Goal: Entertainment & Leisure: Browse casually

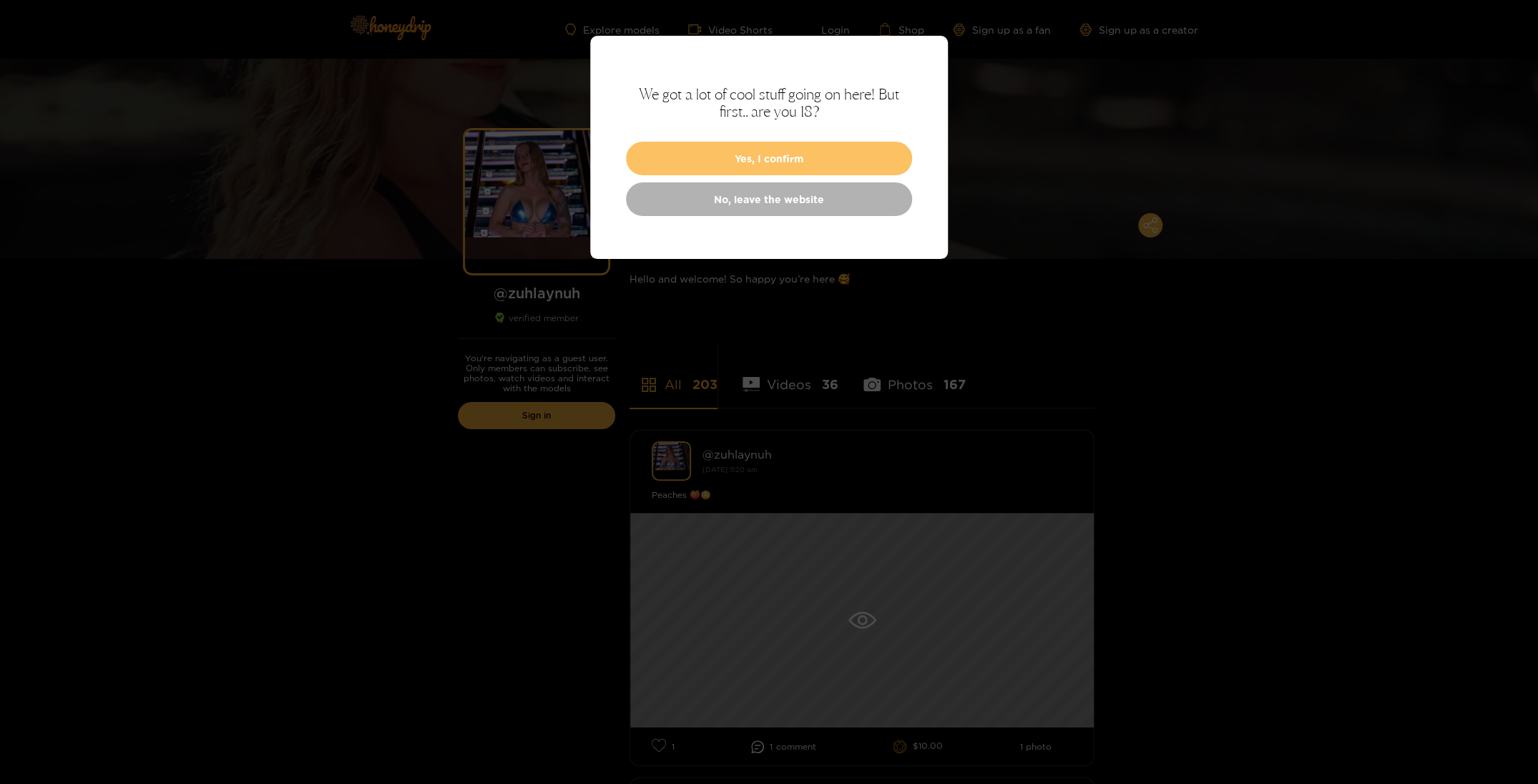
click at [822, 151] on button "Yes, I confirm" at bounding box center [769, 159] width 286 height 34
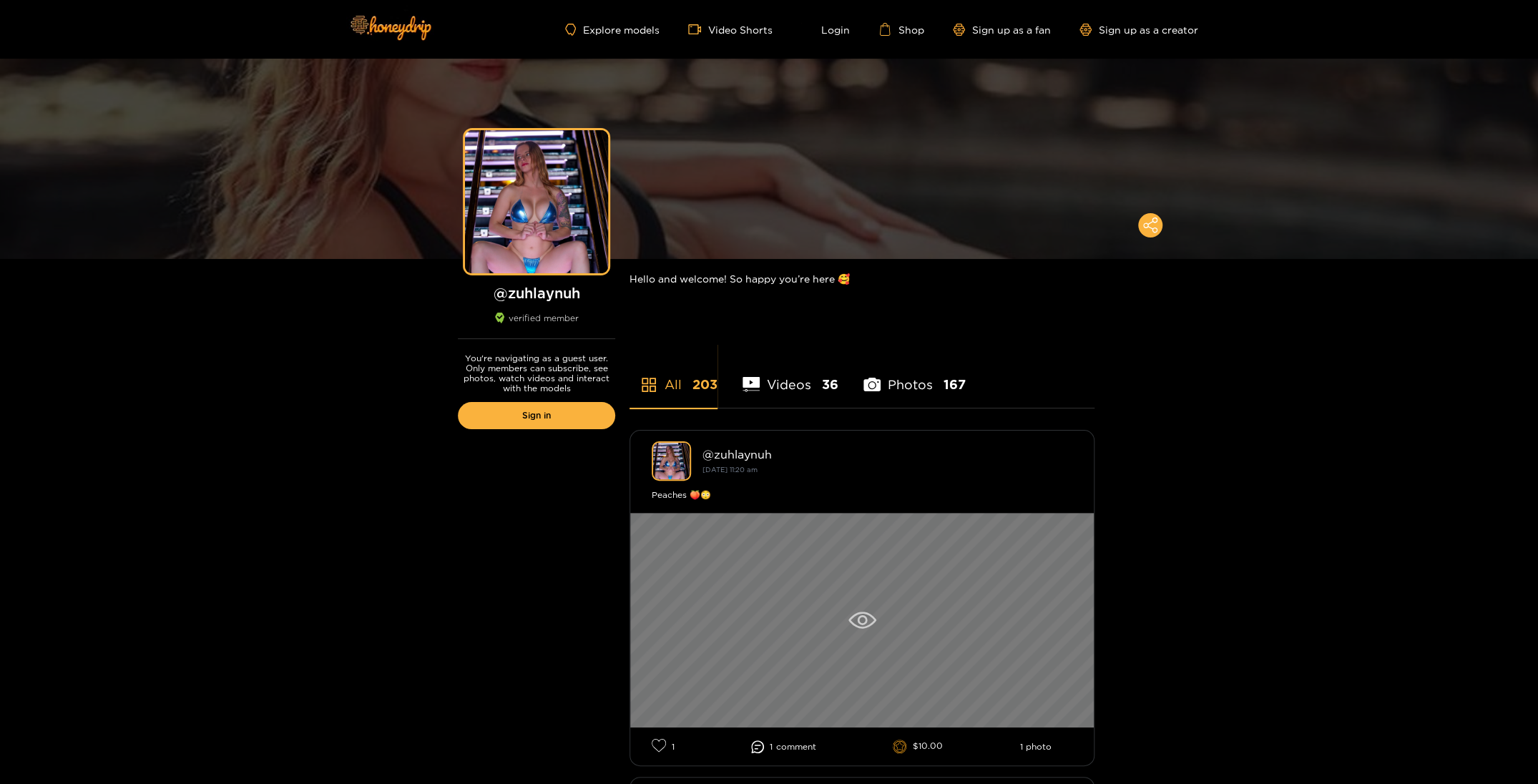
click at [862, 612] on icon at bounding box center [863, 620] width 28 height 17
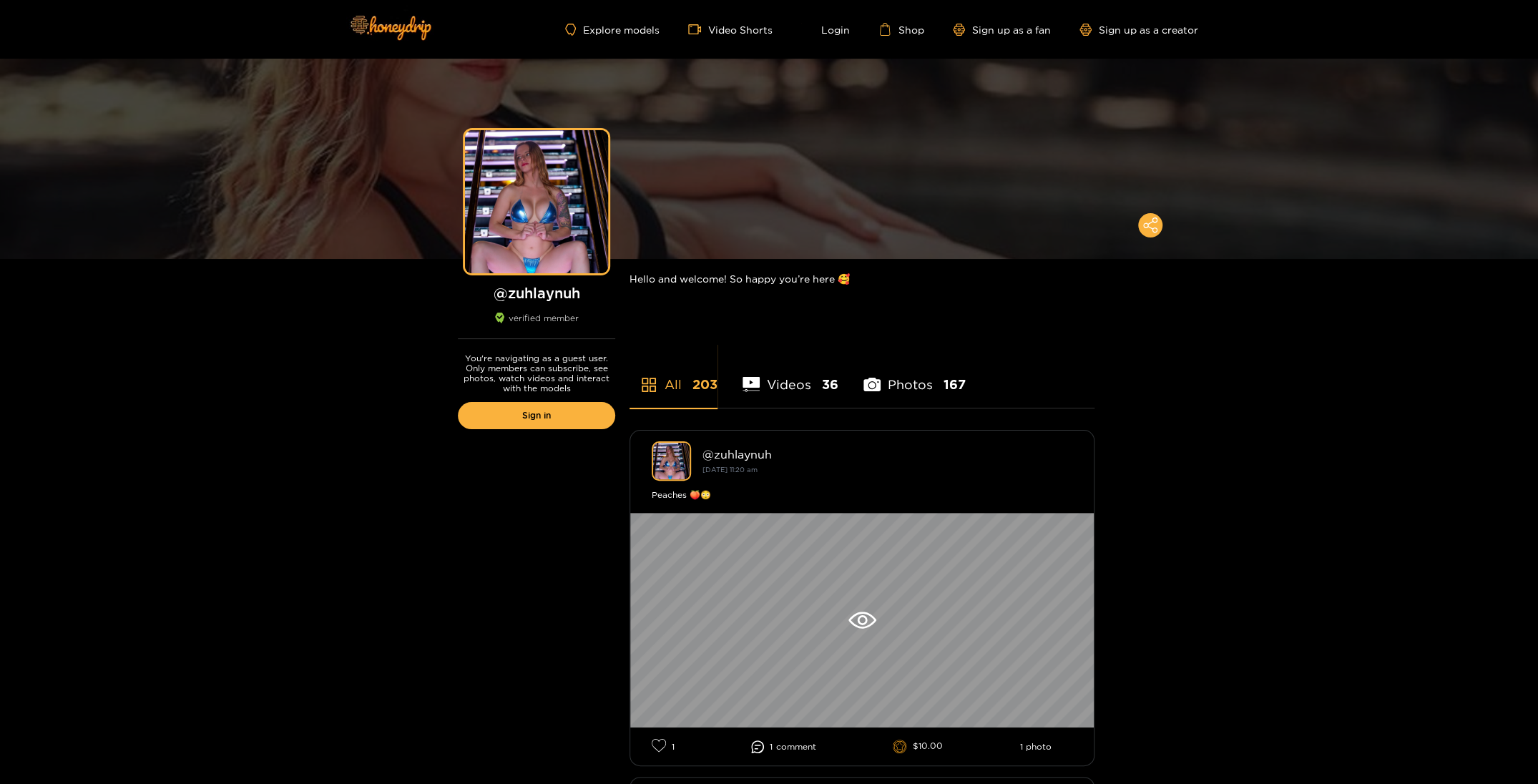
click at [802, 386] on li "Videos 36" at bounding box center [790, 375] width 96 height 64
click at [930, 383] on li "Photos 167" at bounding box center [914, 375] width 102 height 64
click at [667, 382] on li "All 203" at bounding box center [674, 375] width 88 height 64
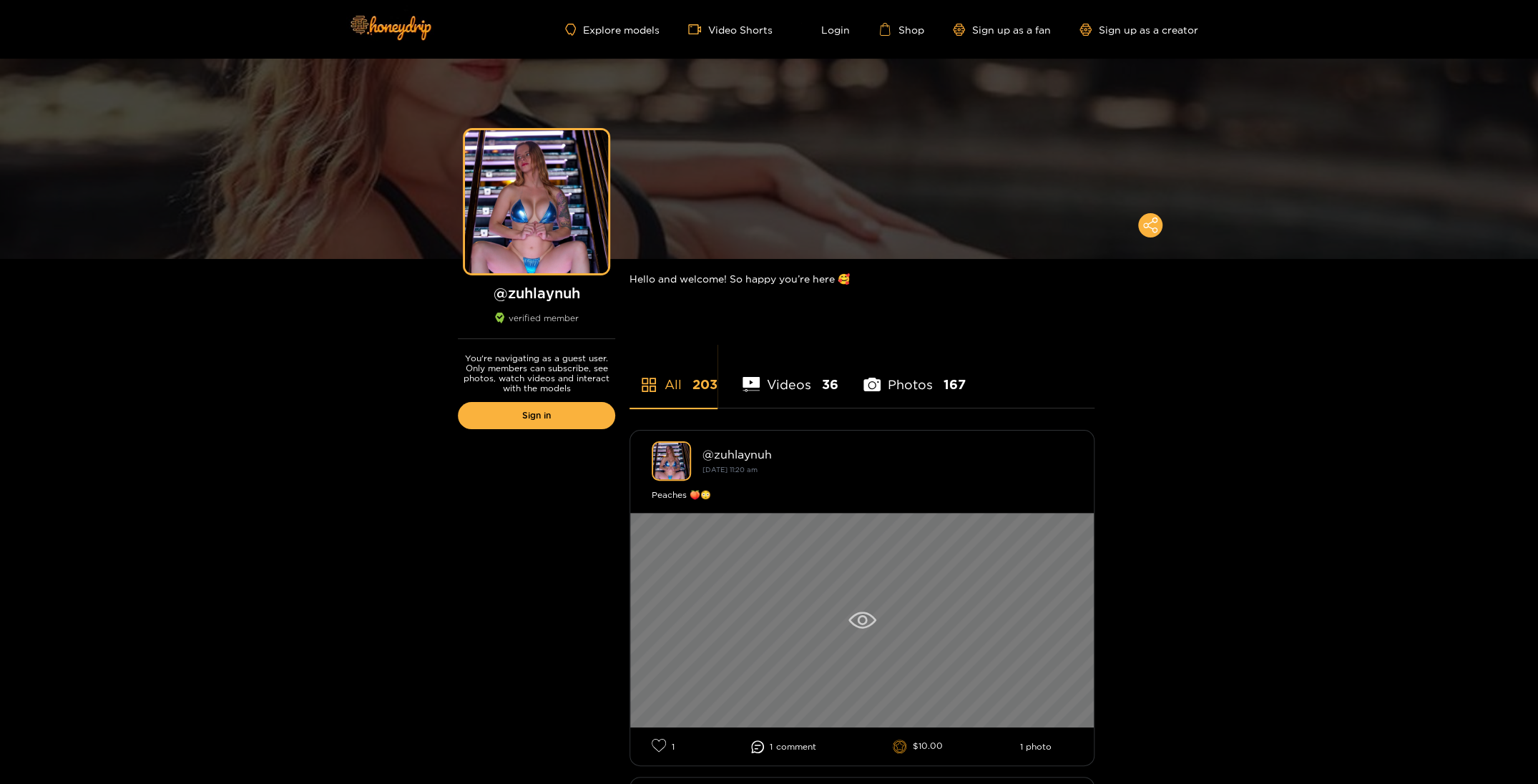
scroll to position [357, 0]
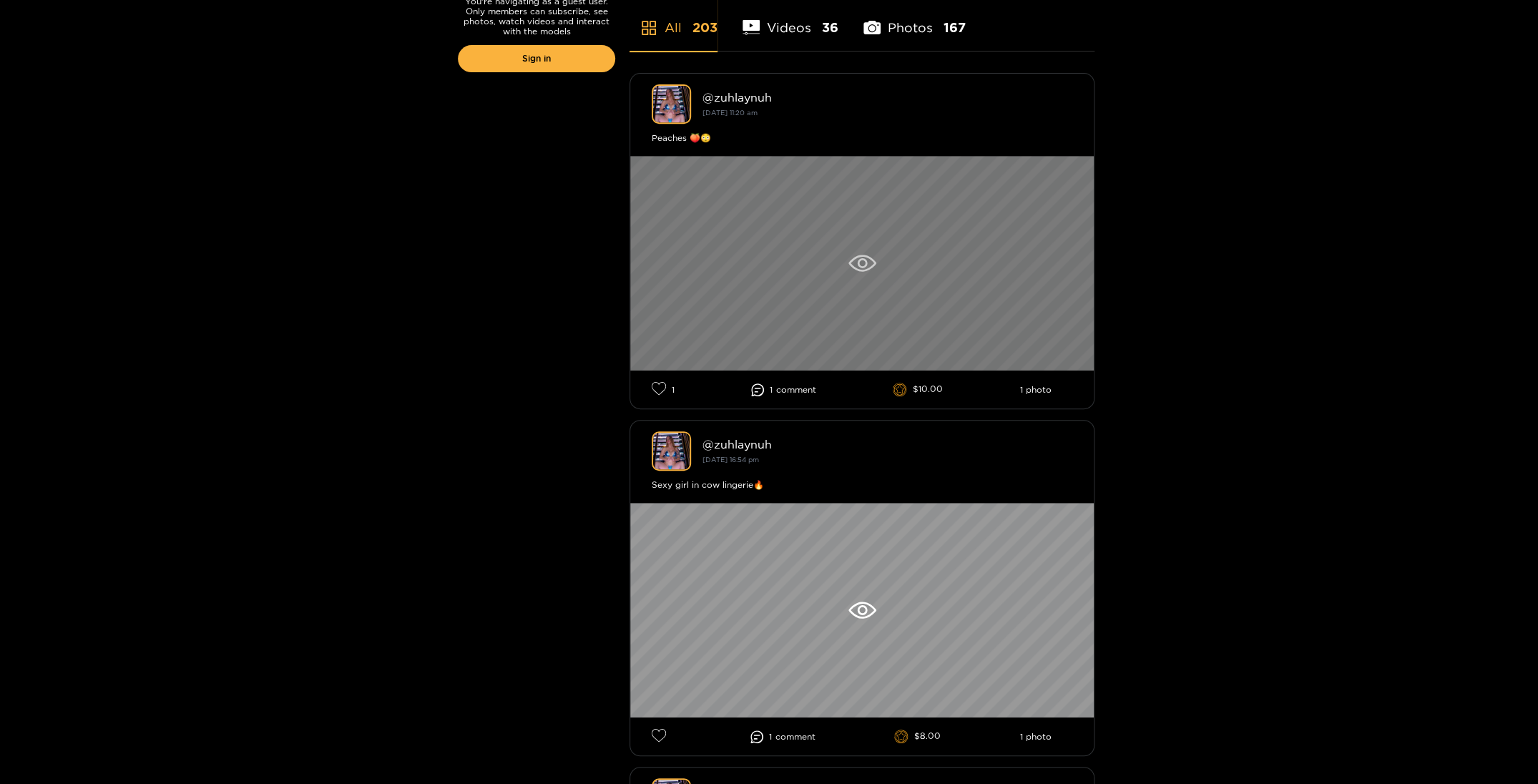
click at [866, 239] on div at bounding box center [862, 263] width 464 height 214
